Goal: Transaction & Acquisition: Purchase product/service

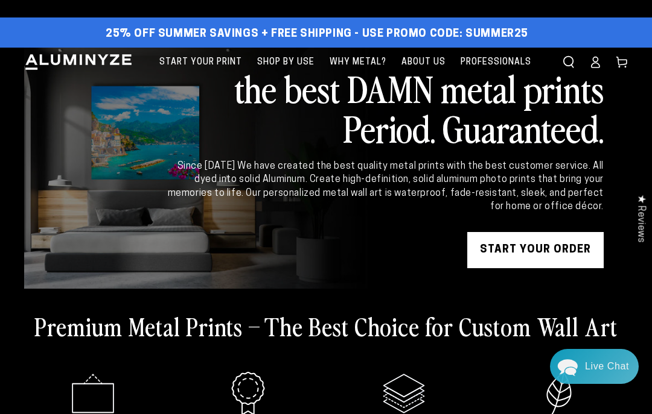
click at [575, 171] on div "Close dialog Get 35% Off + Free Shipping on Your First Order! Plus, enjoy early…" at bounding box center [326, 207] width 652 height 414
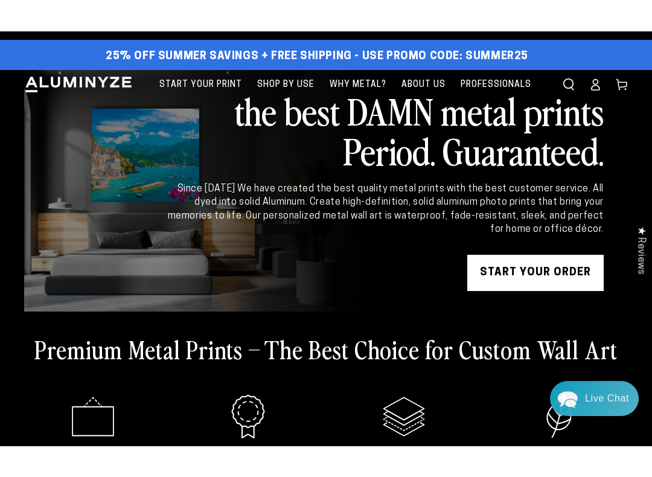
scroll to position [11, 0]
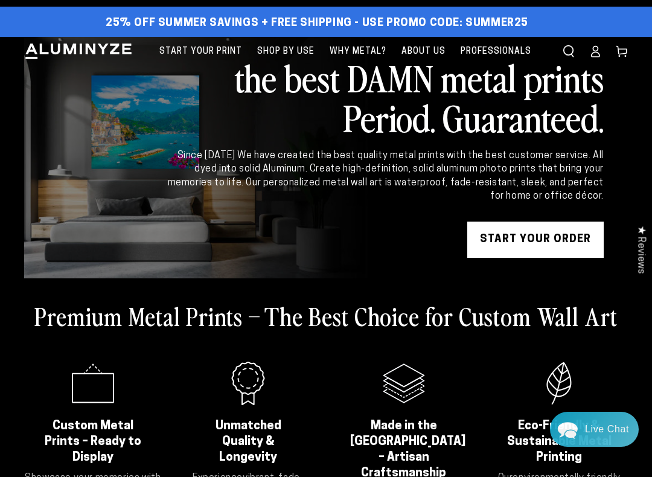
click at [493, 47] on span "Professionals" at bounding box center [495, 51] width 71 height 15
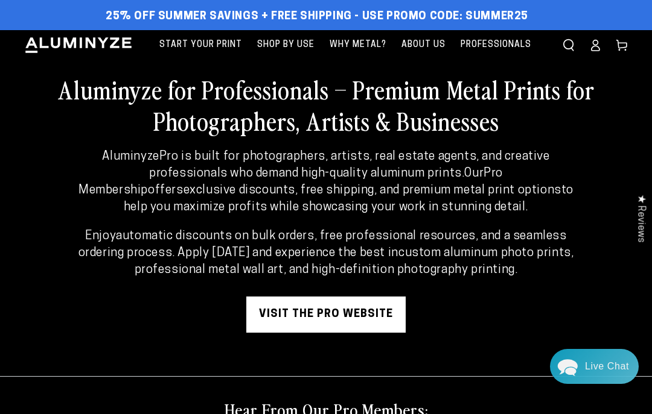
click at [94, 46] on img at bounding box center [78, 45] width 109 height 18
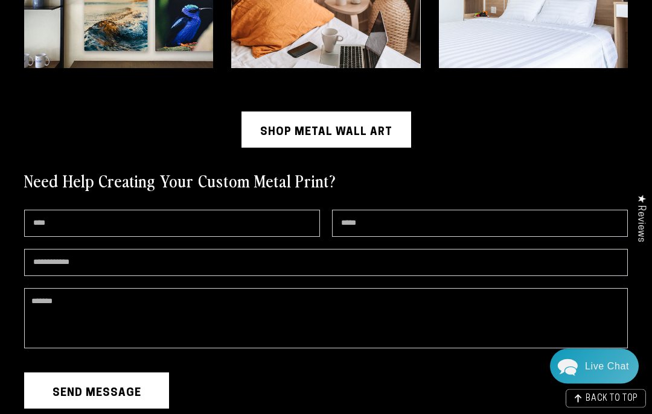
scroll to position [2762, 0]
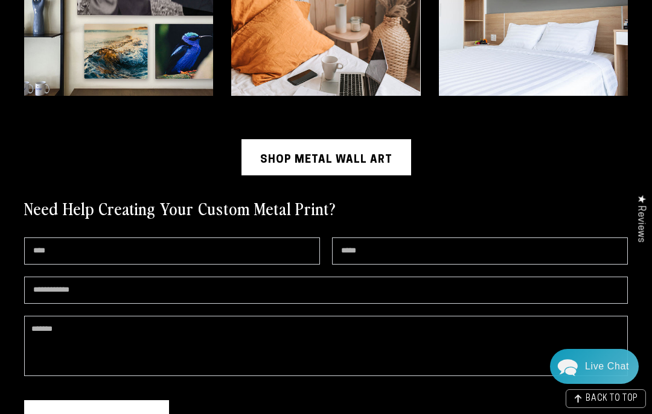
click at [374, 151] on link "Shop Metal Wall Art" at bounding box center [326, 157] width 170 height 36
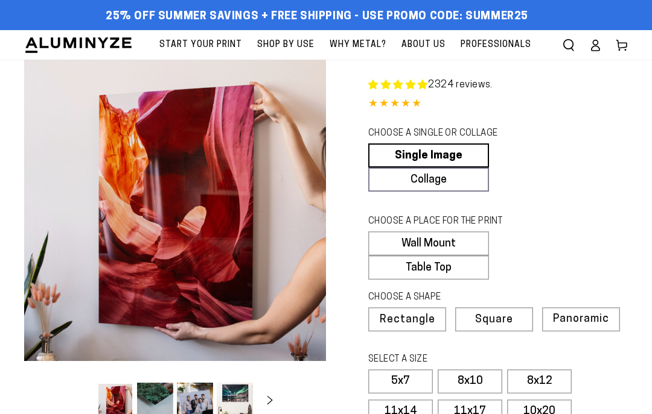
select select "**********"
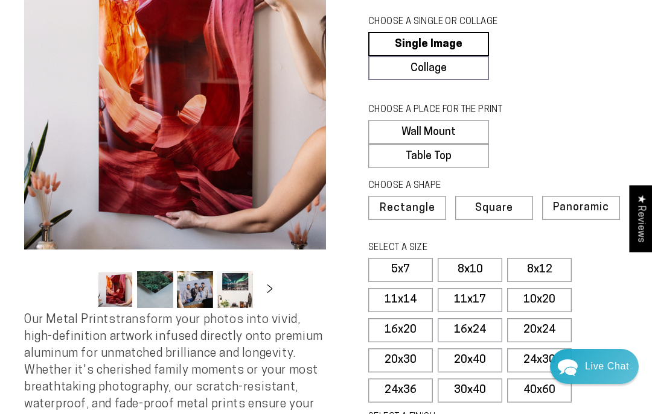
scroll to position [113, 0]
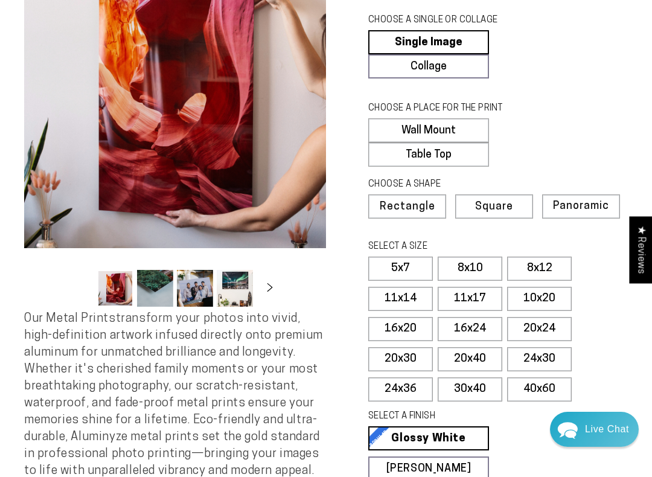
click at [542, 259] on label "8x12" at bounding box center [539, 268] width 65 height 24
